Goal: Check status: Check status

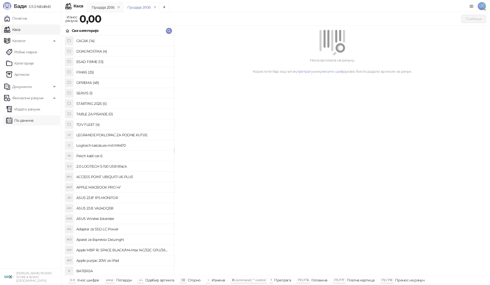
click at [28, 120] on link "По данима" at bounding box center [19, 120] width 27 height 10
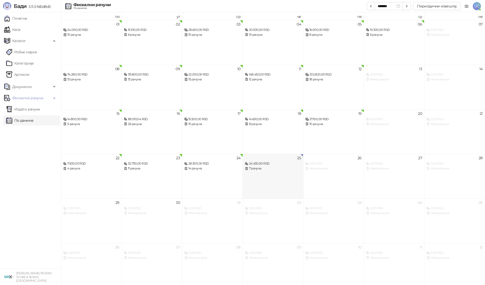
click at [282, 179] on div "25 24.450,00 RSD 7 рачуна" at bounding box center [273, 176] width 61 height 45
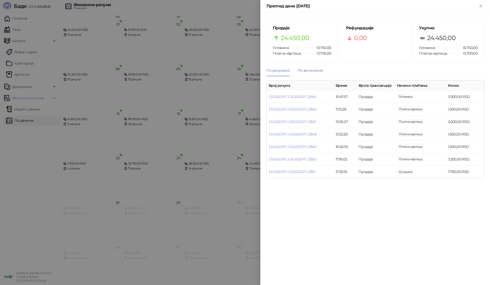
click at [313, 68] on div "По артиклима" at bounding box center [309, 71] width 25 height 6
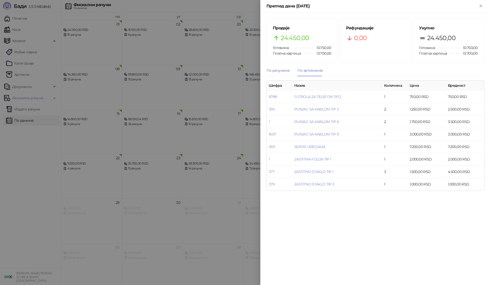
click at [282, 72] on div "По рачунима" at bounding box center [277, 71] width 23 height 6
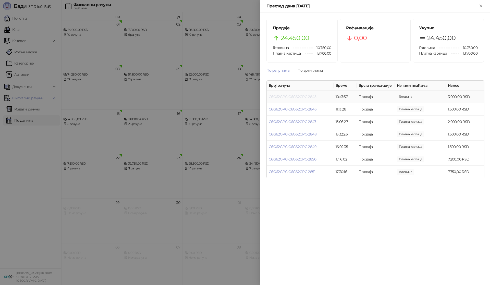
click at [314, 96] on link "C6G62GPC-C6G62GPC-2845" at bounding box center [291, 96] width 47 height 5
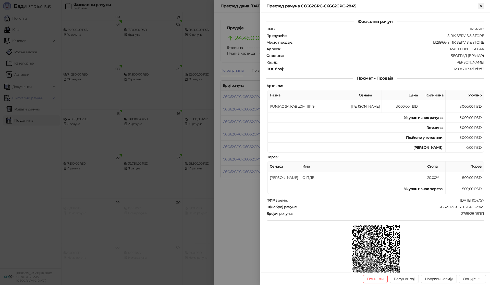
click at [478, 4] on icon "Close" at bounding box center [480, 6] width 5 height 5
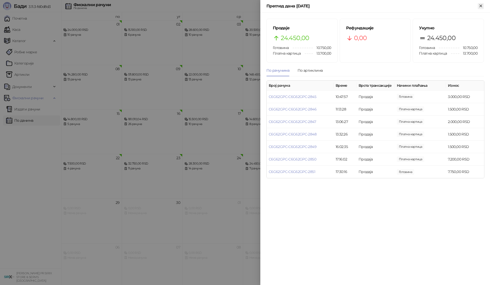
click at [481, 6] on icon "Close" at bounding box center [480, 6] width 2 height 2
